Goal: Navigation & Orientation: Find specific page/section

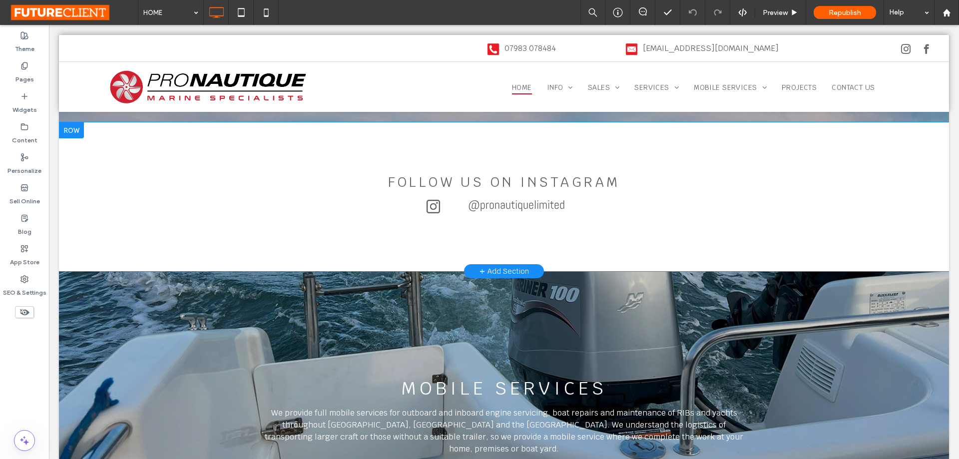
scroll to position [2098, 0]
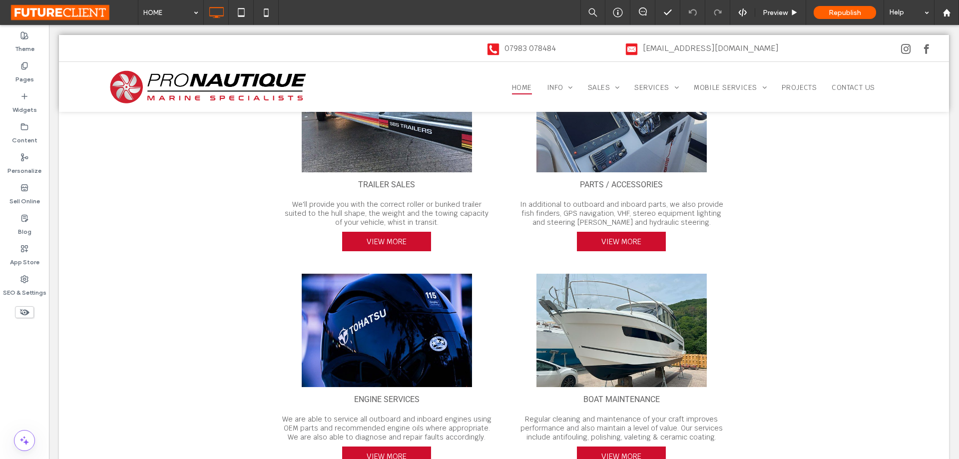
scroll to position [899, 0]
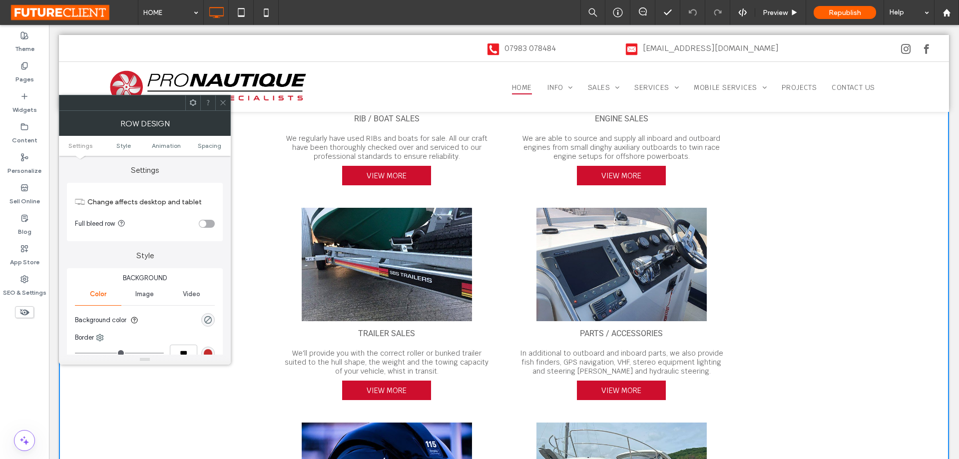
click at [225, 103] on icon at bounding box center [222, 102] width 7 height 7
